Goal: Go to known website: Go to known website

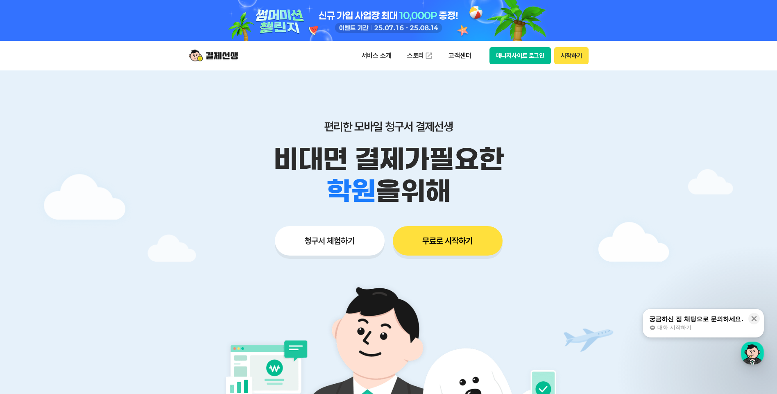
click at [435, 60] on button "매니저사이트 로그인" at bounding box center [521, 55] width 62 height 17
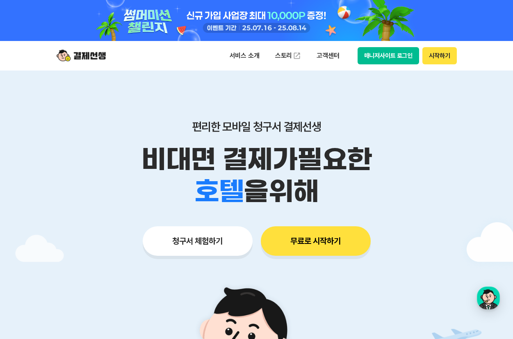
click at [395, 56] on button "매니저사이트 로그인" at bounding box center [388, 55] width 62 height 17
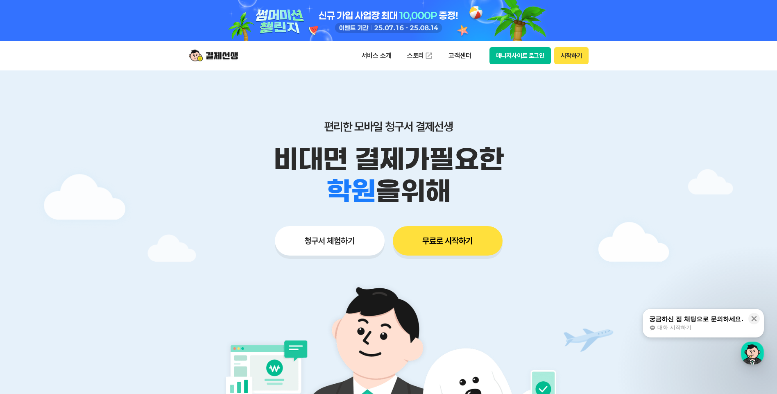
click at [544, 57] on button "매니저사이트 로그인" at bounding box center [521, 55] width 62 height 17
click at [507, 53] on button "매니저사이트 로그인" at bounding box center [521, 55] width 62 height 17
